Goal: Information Seeking & Learning: Learn about a topic

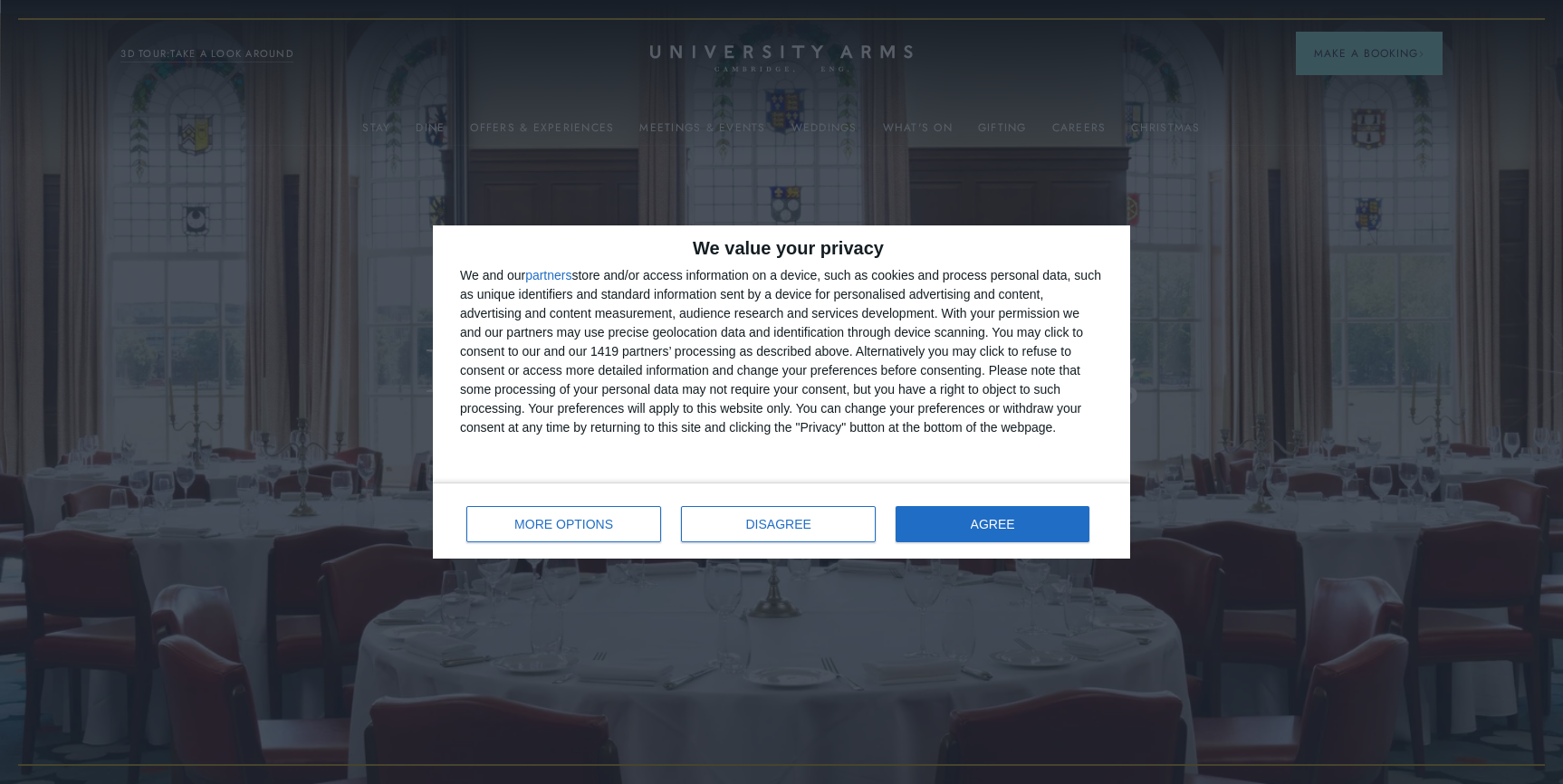
click at [1020, 550] on div "MORE OPTIONS DISAGREE AGREE" at bounding box center [782, 520] width 697 height 76
click at [995, 511] on button "AGREE" at bounding box center [992, 524] width 194 height 36
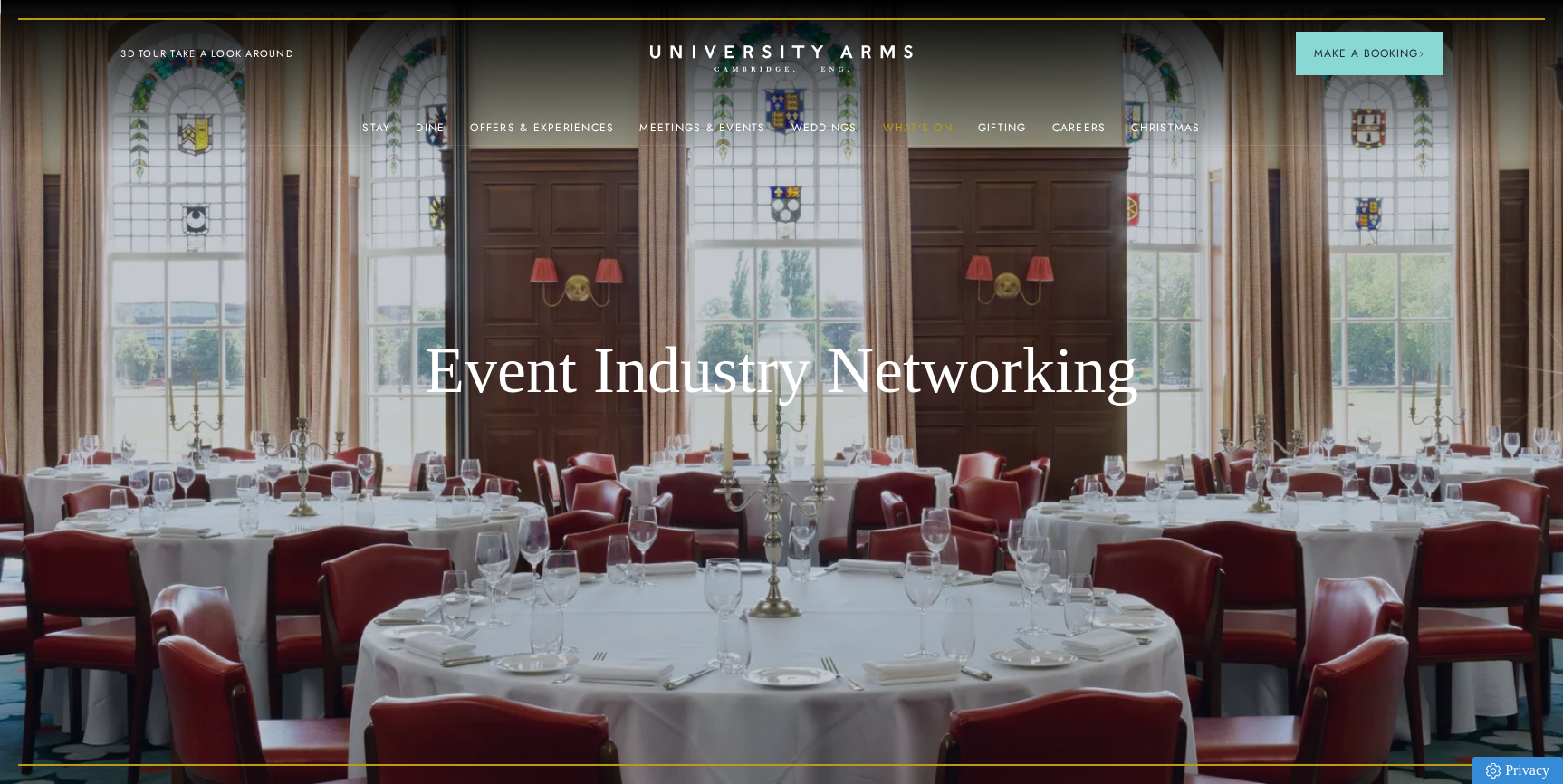
click at [934, 129] on link "What's On" at bounding box center [917, 133] width 70 height 24
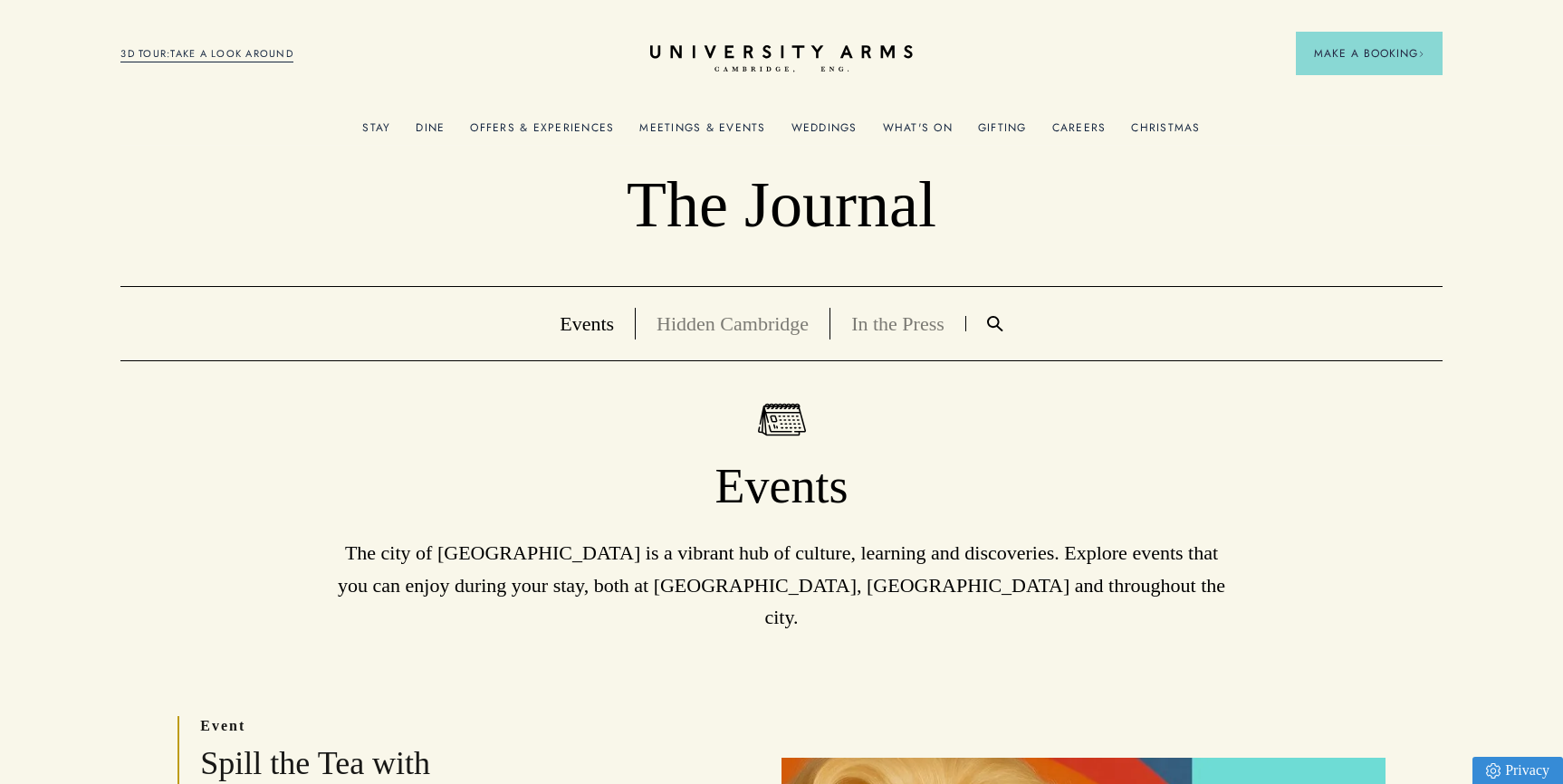
click at [599, 313] on link "Events" at bounding box center [587, 323] width 55 height 23
click at [595, 319] on link "Events" at bounding box center [587, 323] width 55 height 23
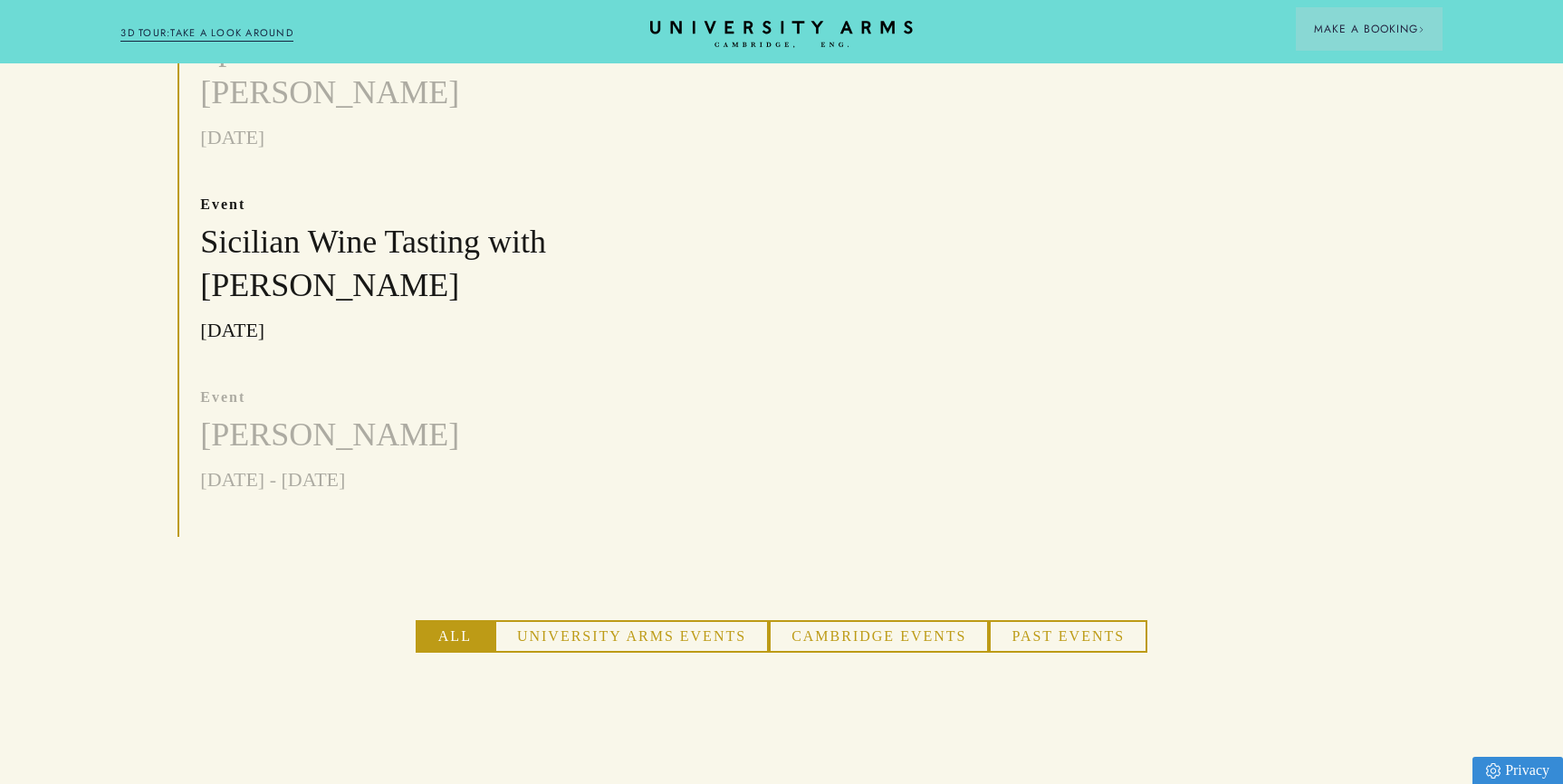
scroll to position [715, 0]
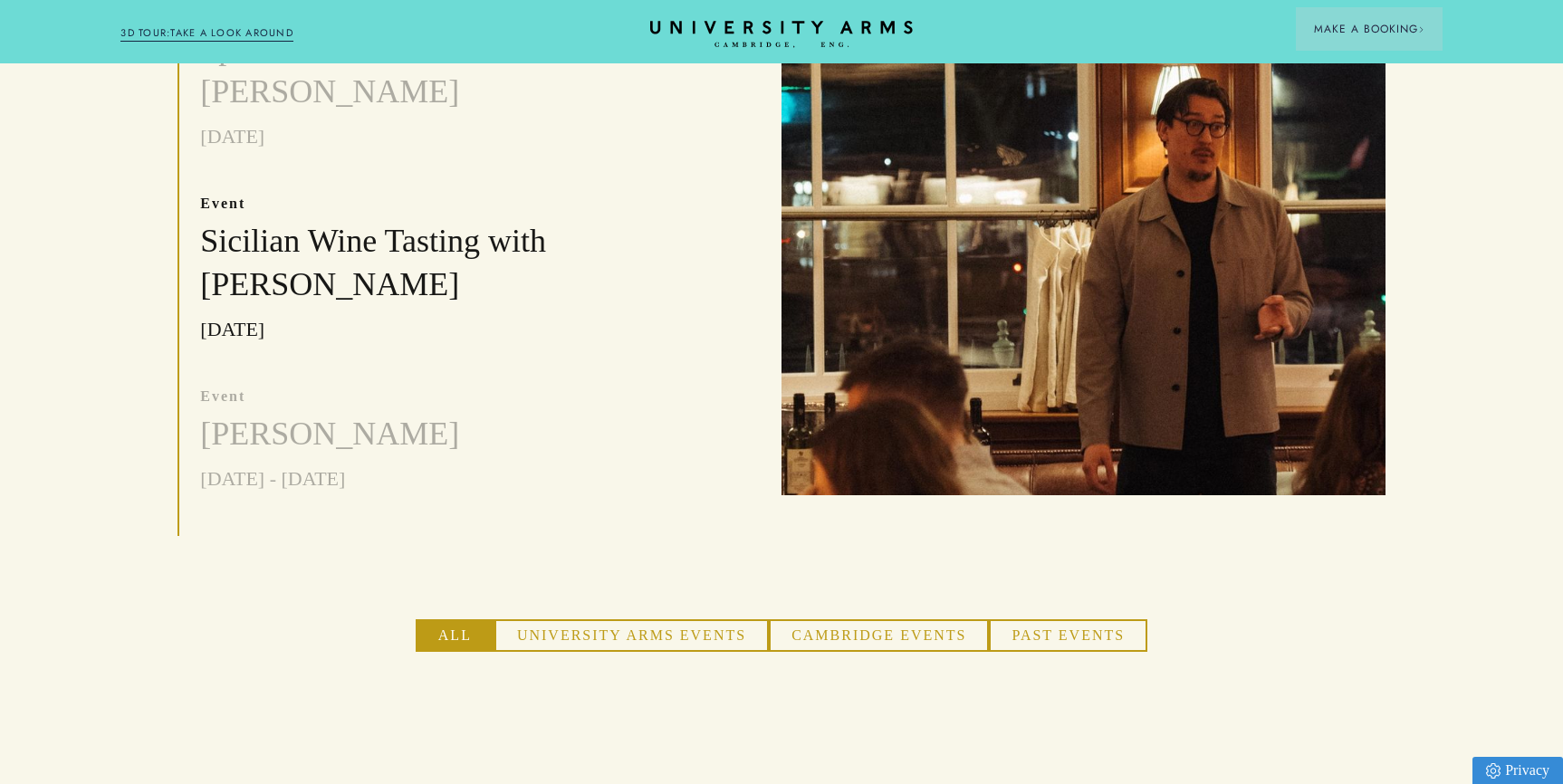
click at [684, 619] on button "University Arms Events" at bounding box center [631, 636] width 275 height 33
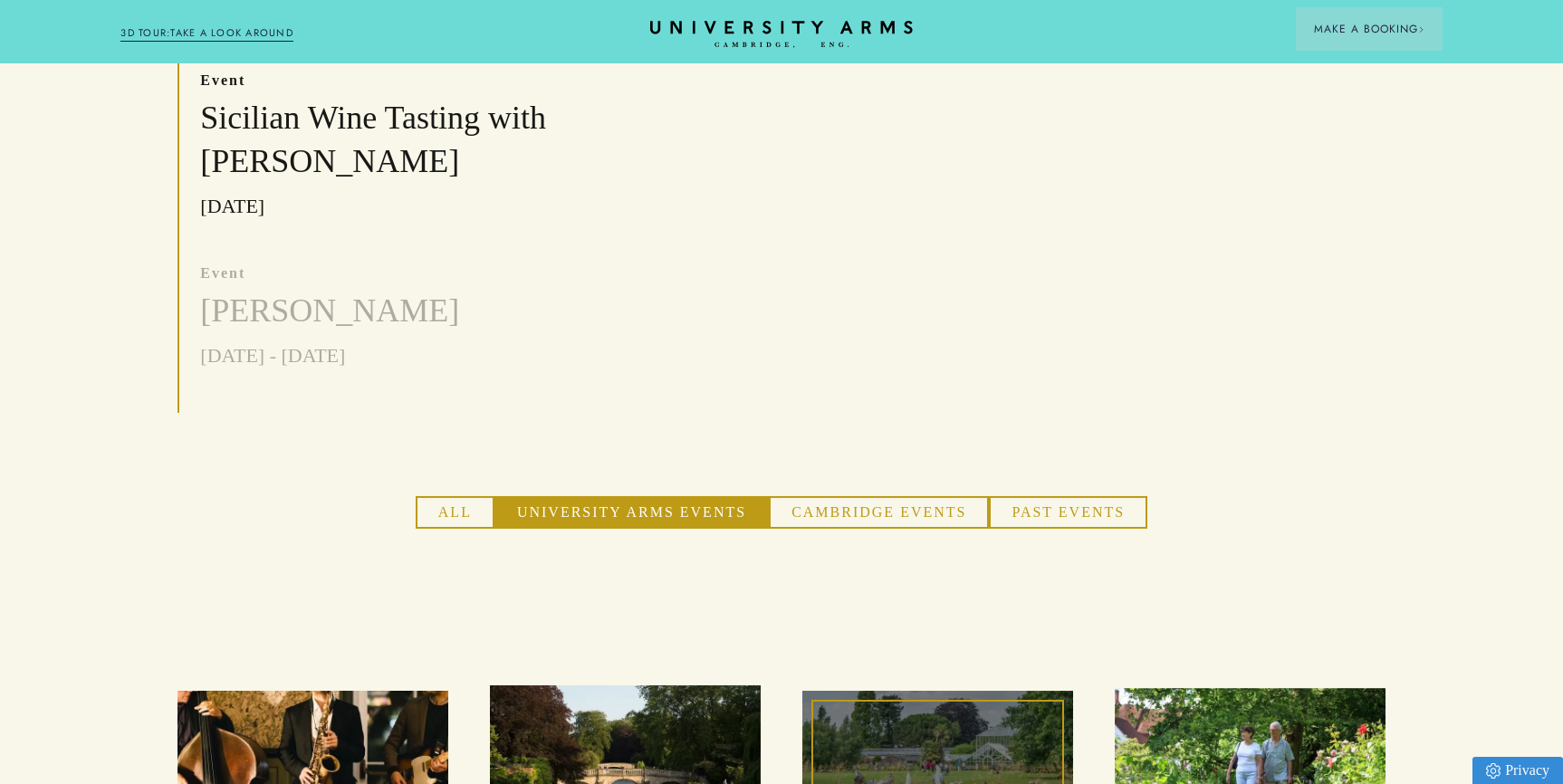
scroll to position [739, 0]
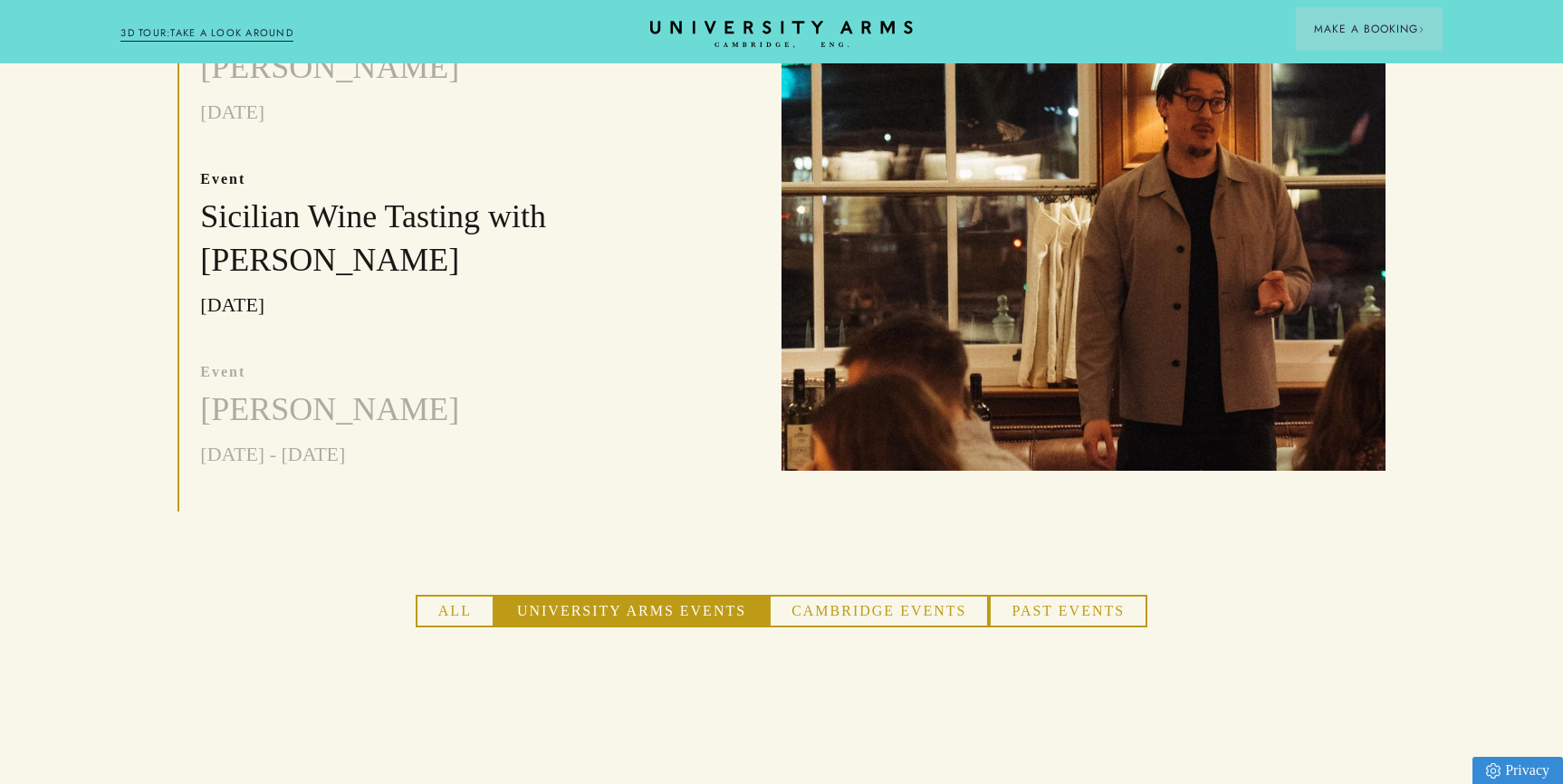
click at [873, 595] on button "Cambridge Events" at bounding box center [879, 611] width 220 height 33
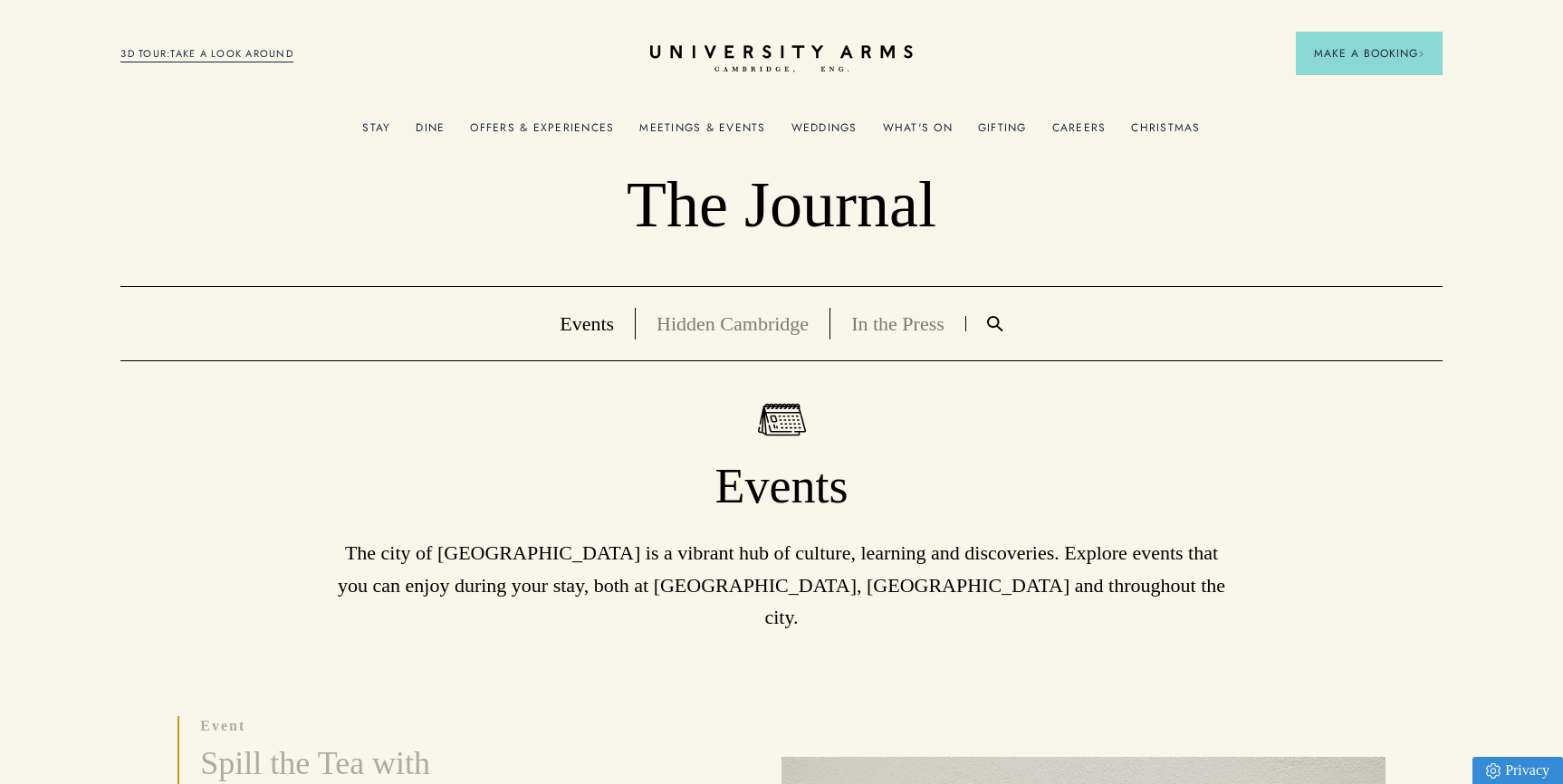
scroll to position [0, 0]
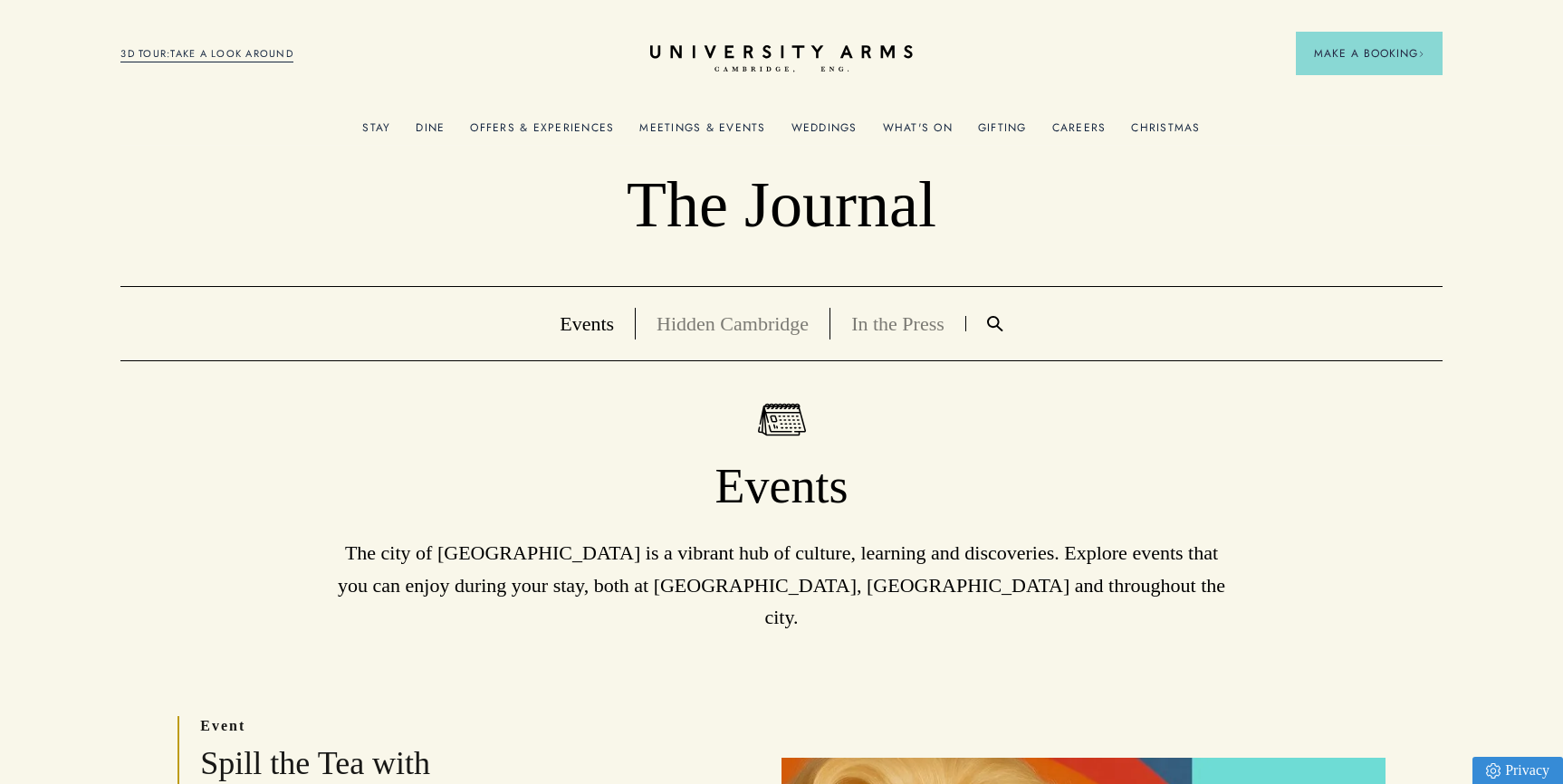
click at [717, 128] on link "Meetings & Events" at bounding box center [702, 133] width 126 height 24
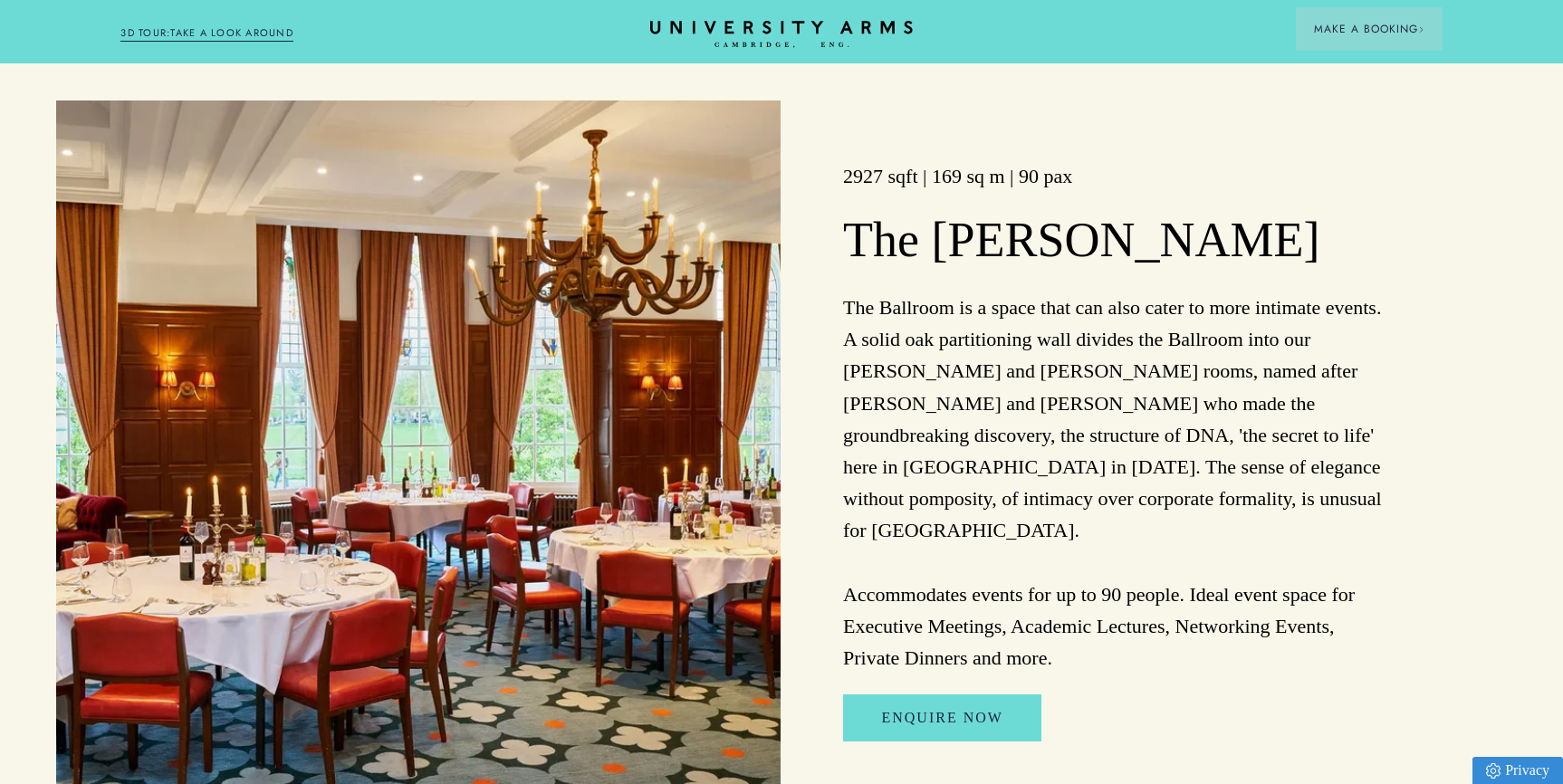
scroll to position [2210, 1]
